Goal: Task Accomplishment & Management: Use online tool/utility

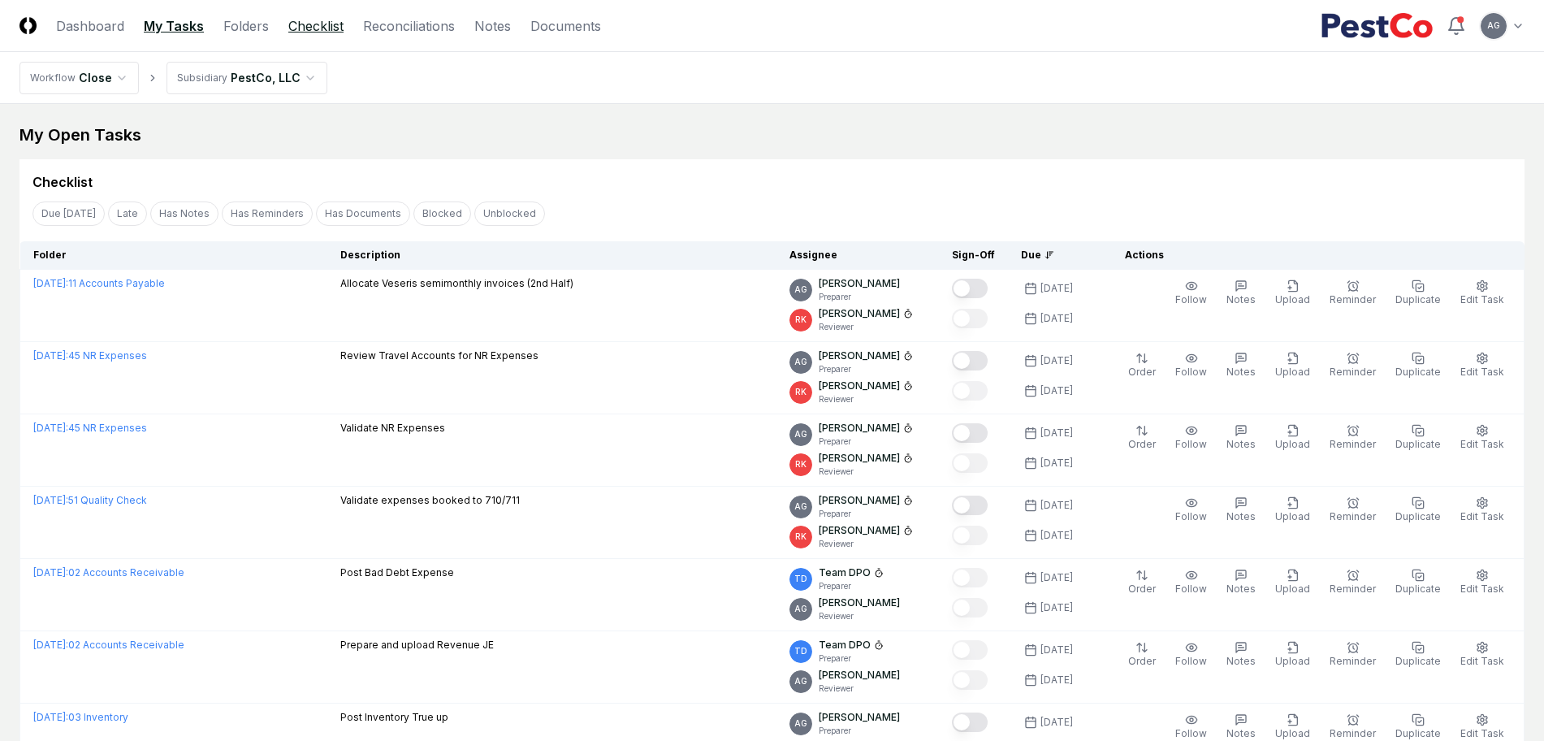
click at [331, 31] on link "Checklist" at bounding box center [315, 25] width 55 height 19
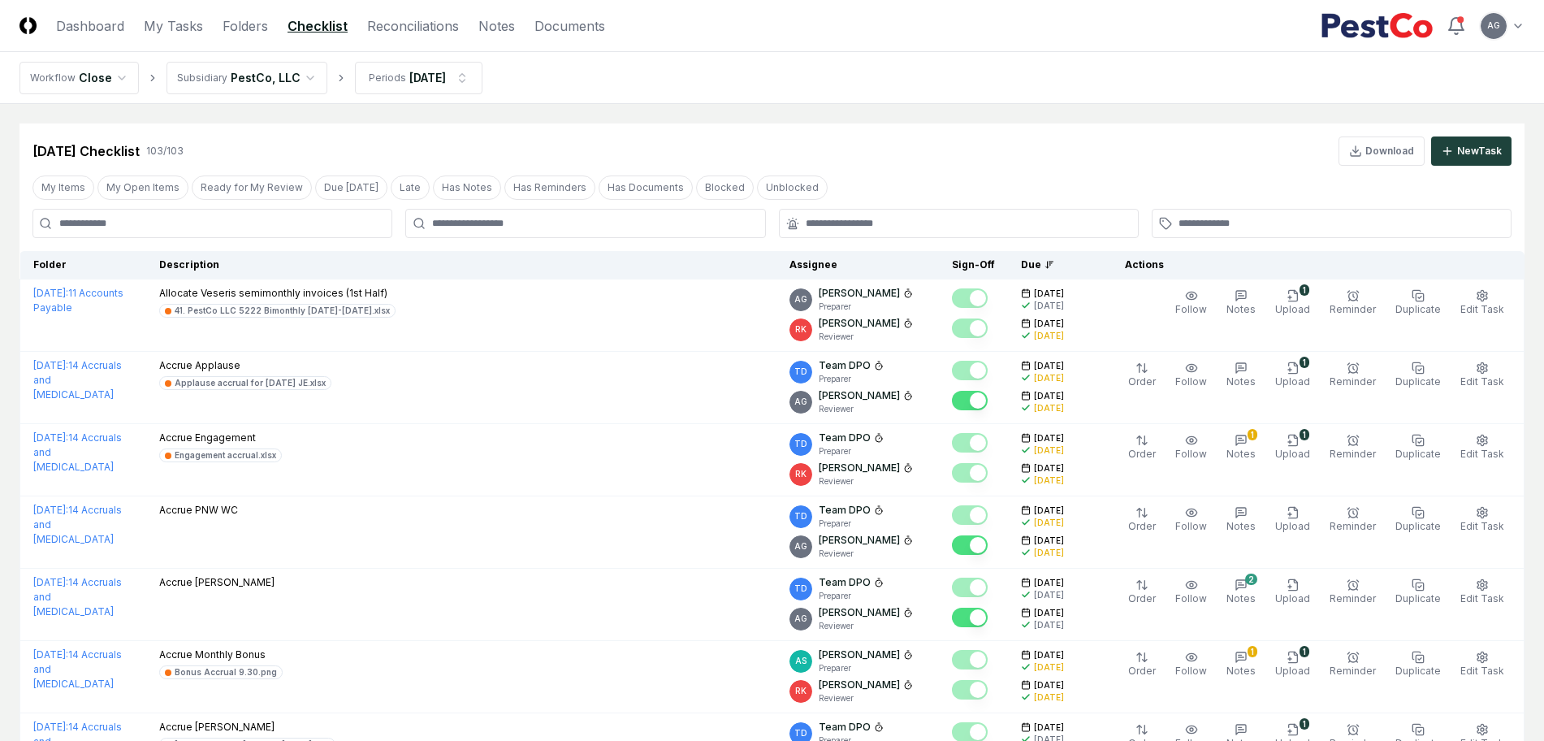
click at [339, 217] on input at bounding box center [212, 223] width 360 height 29
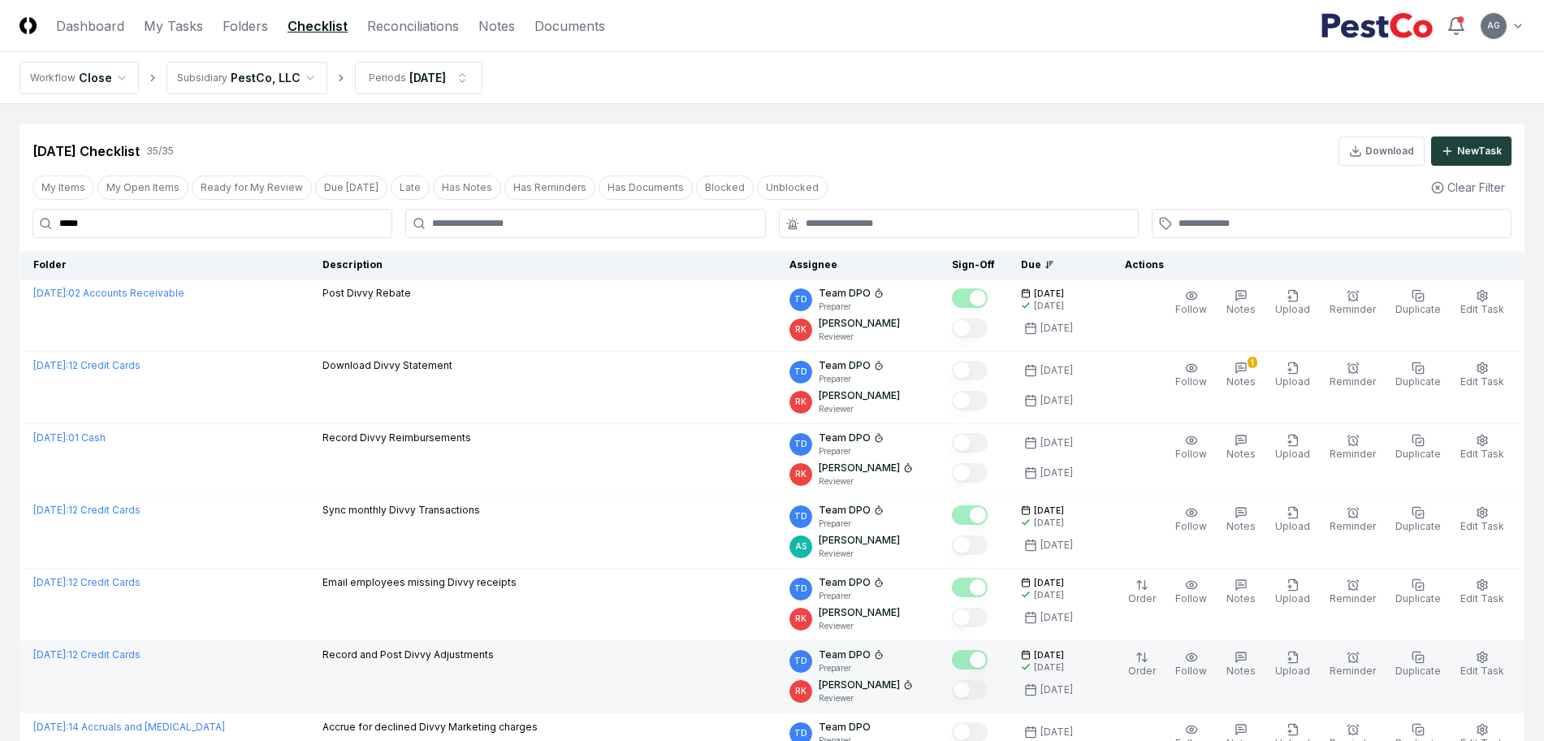
scroll to position [102, 0]
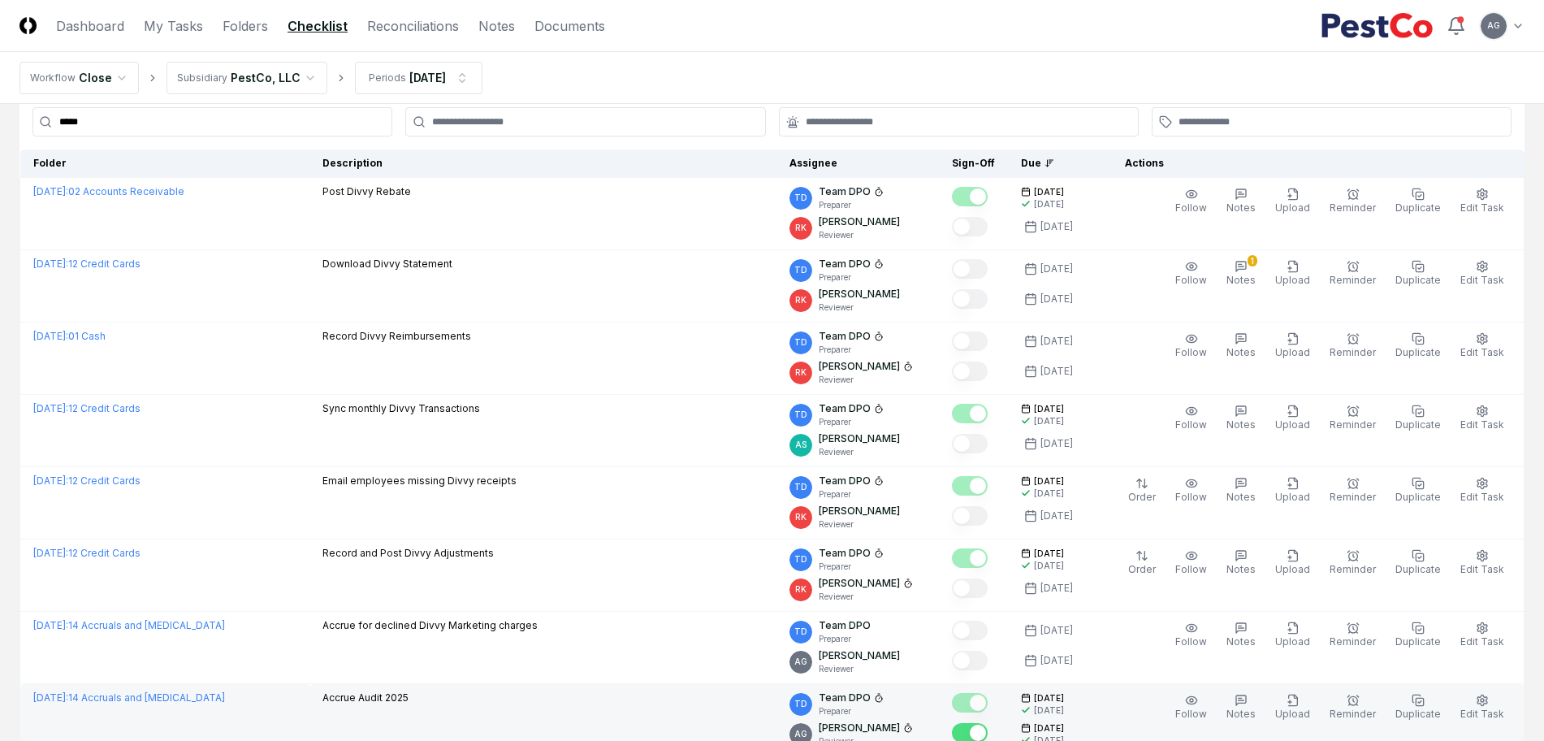
type input "*****"
